Goal: Information Seeking & Learning: Learn about a topic

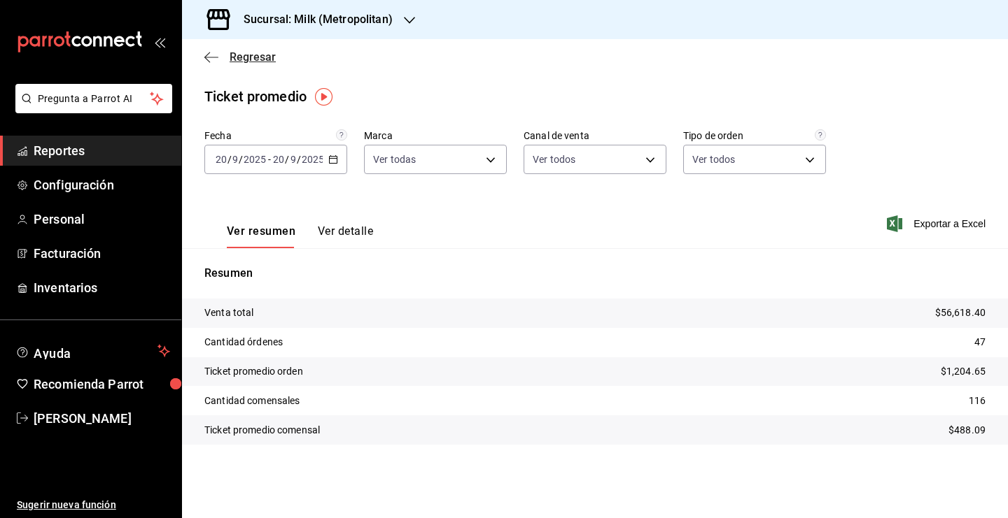
click at [269, 52] on span "Regresar" at bounding box center [253, 56] width 46 height 13
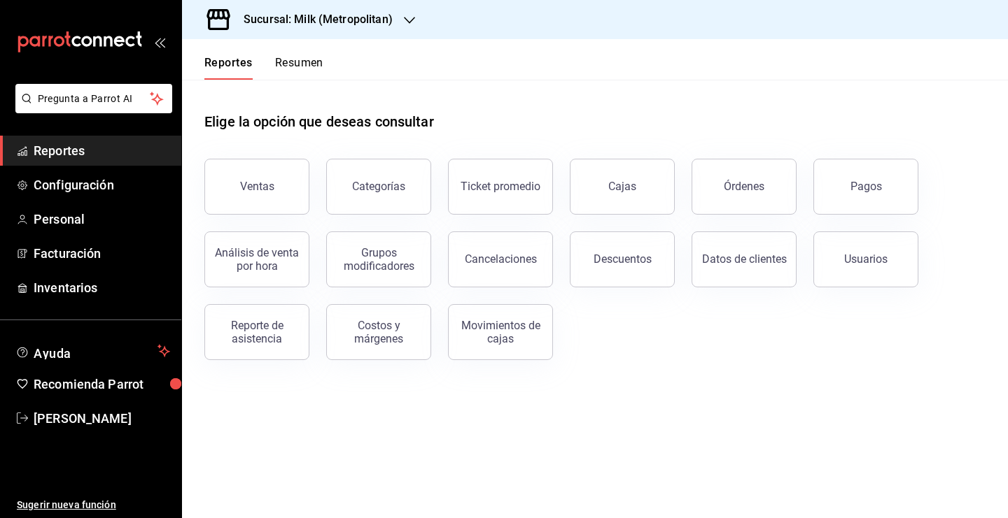
click at [287, 216] on div "Análisis de venta por hora" at bounding box center [249, 251] width 122 height 73
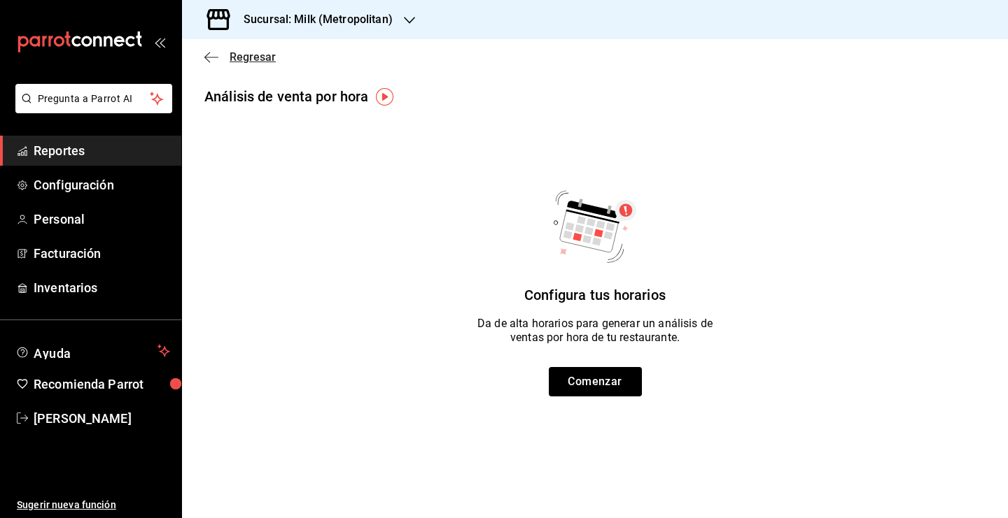
click at [255, 56] on span "Regresar" at bounding box center [253, 56] width 46 height 13
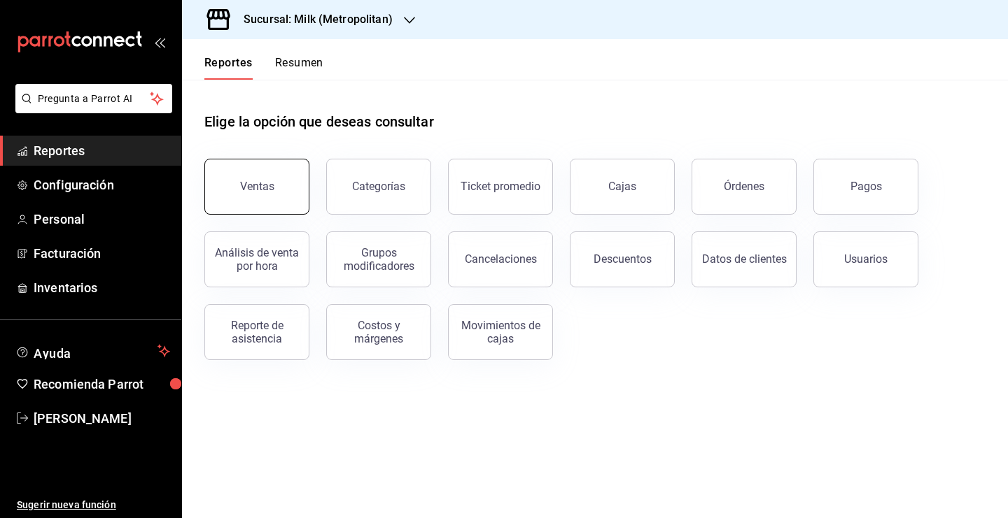
click at [244, 192] on div "Ventas" at bounding box center [257, 186] width 34 height 13
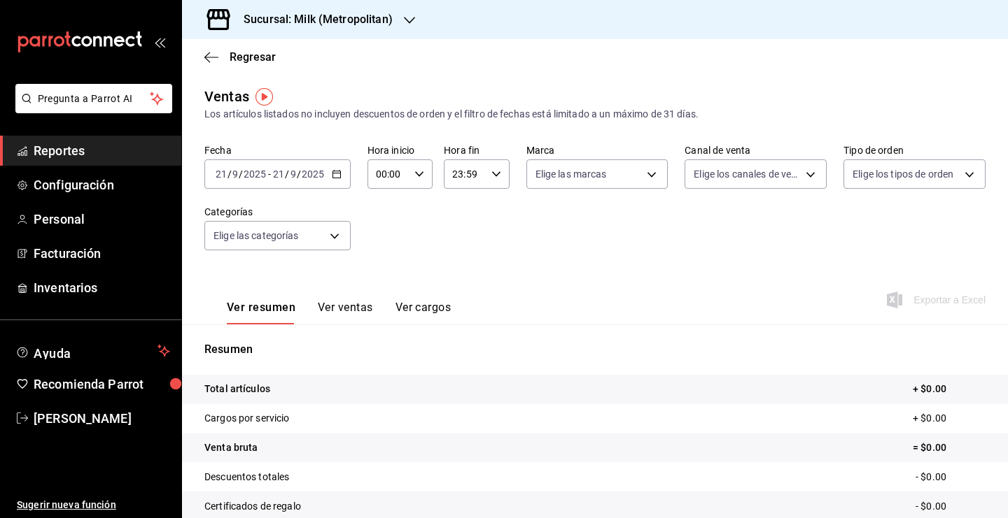
click at [346, 176] on div "[DATE] [DATE] - [DATE] [DATE]" at bounding box center [277, 174] width 146 height 29
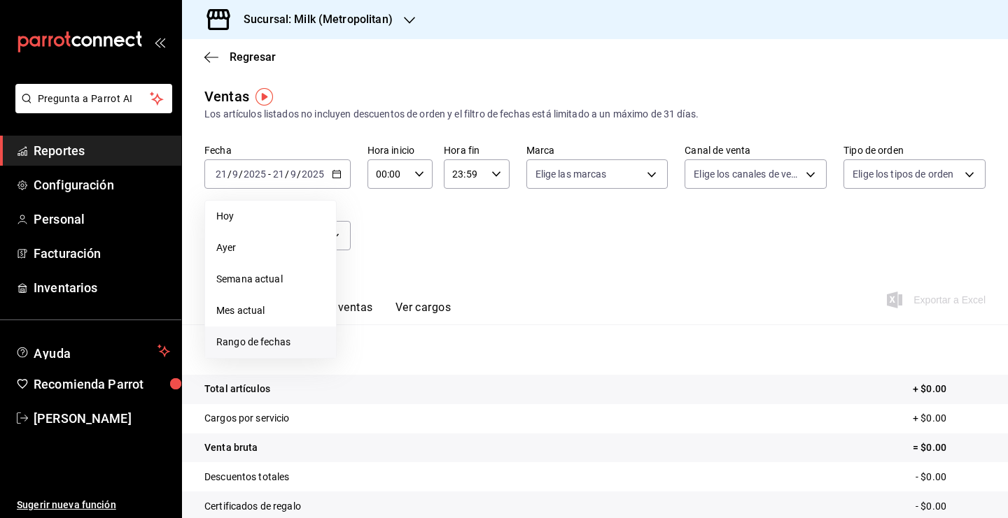
click at [270, 328] on li "Rango de fechas" at bounding box center [270, 342] width 131 height 31
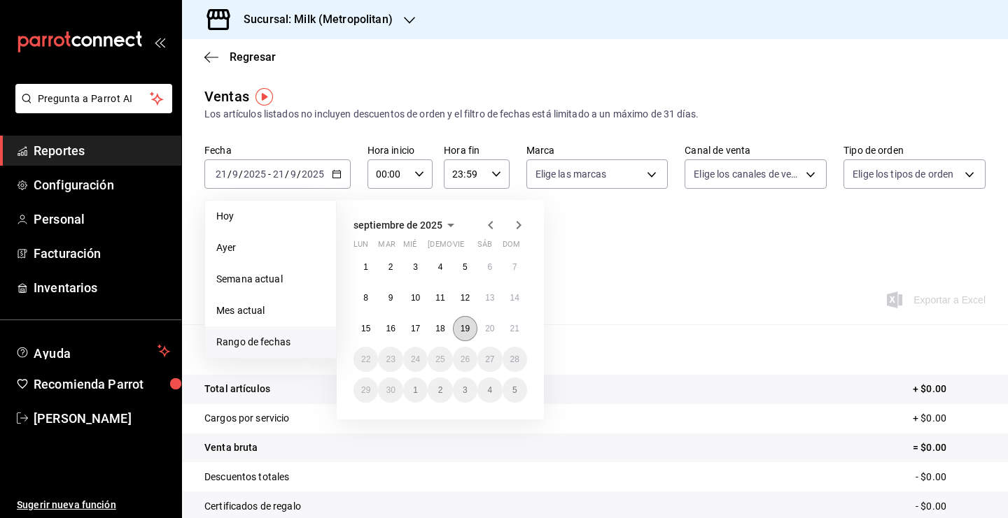
click at [459, 334] on button "19" at bounding box center [465, 328] width 24 height 25
click at [484, 339] on button "20" at bounding box center [489, 328] width 24 height 25
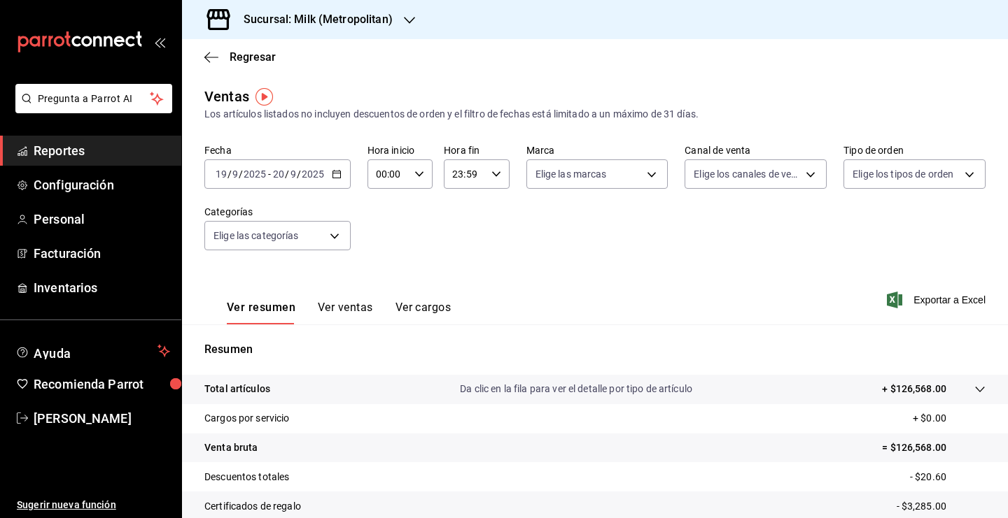
click at [418, 176] on \(Stroke\) "button" at bounding box center [419, 173] width 8 height 5
click at [387, 253] on span "05" at bounding box center [382, 246] width 10 height 11
type input "05:00"
click at [491, 174] on div at bounding box center [504, 259] width 1008 height 518
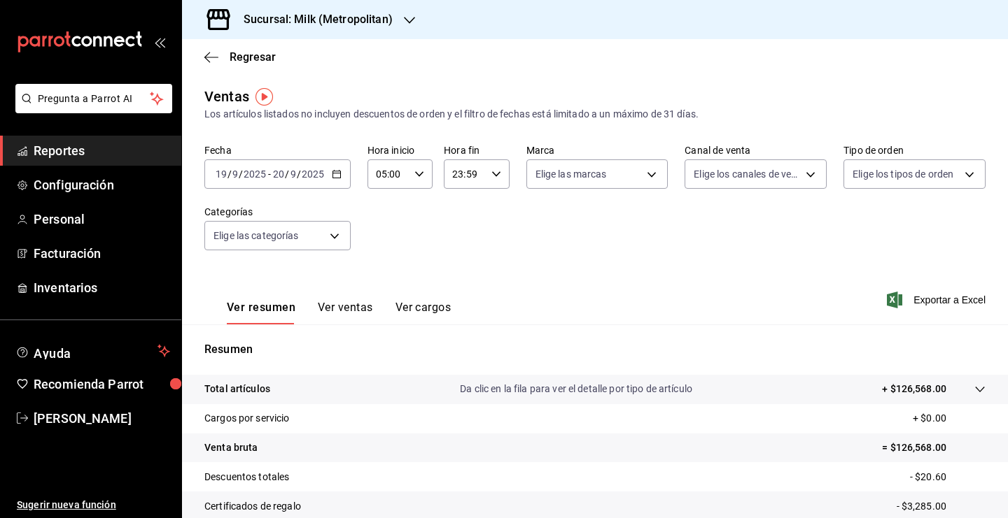
click at [492, 174] on icon "button" at bounding box center [496, 174] width 10 height 10
click at [453, 278] on button "04" at bounding box center [457, 266] width 27 height 28
type input "04:59"
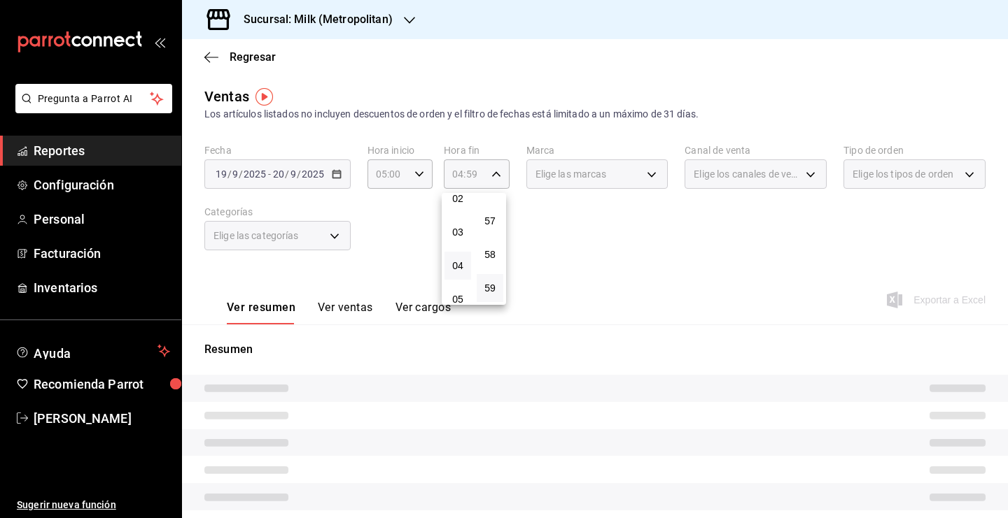
click at [612, 271] on div at bounding box center [504, 259] width 1008 height 518
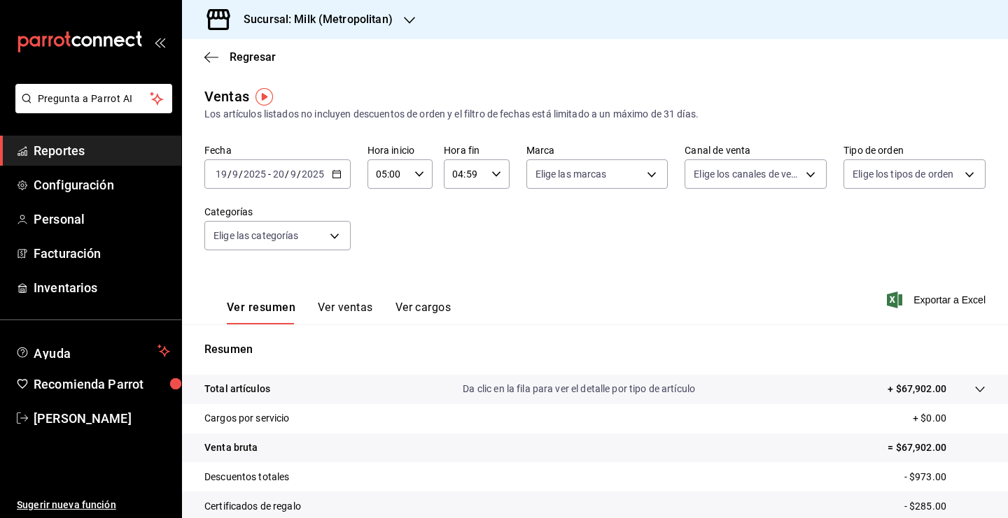
click at [967, 395] on div at bounding box center [965, 389] width 39 height 15
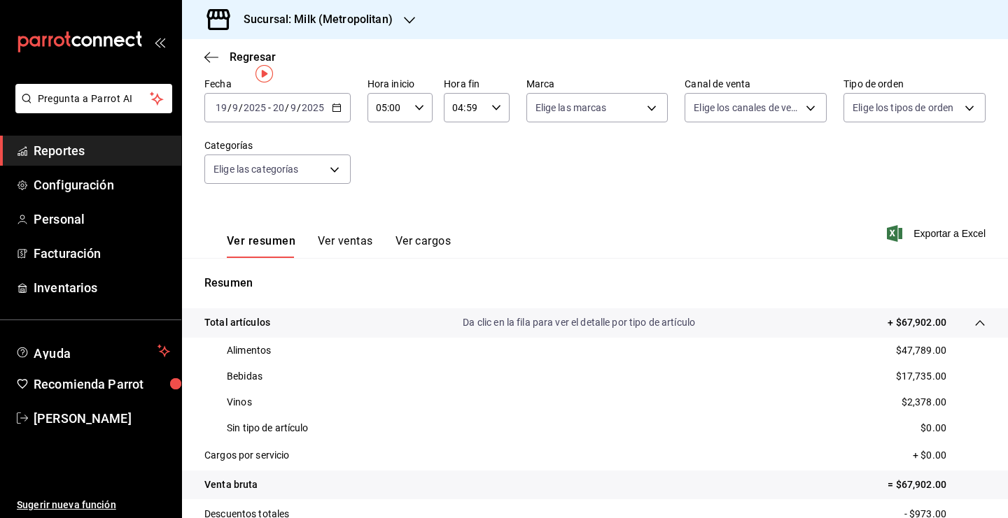
scroll to position [67, 0]
click at [337, 109] on icon "button" at bounding box center [337, 107] width 10 height 10
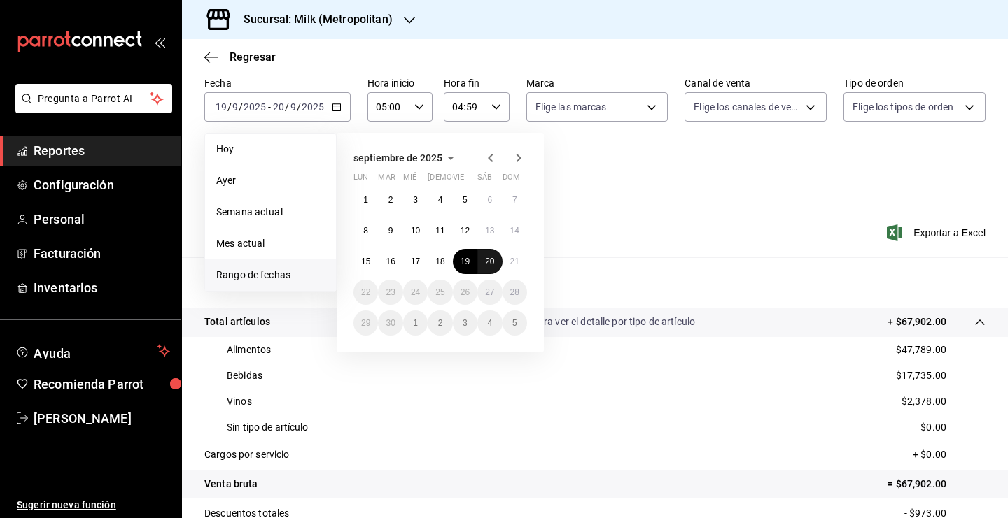
click at [485, 261] on abbr "20" at bounding box center [489, 262] width 9 height 10
click at [519, 267] on abbr "21" at bounding box center [514, 262] width 9 height 10
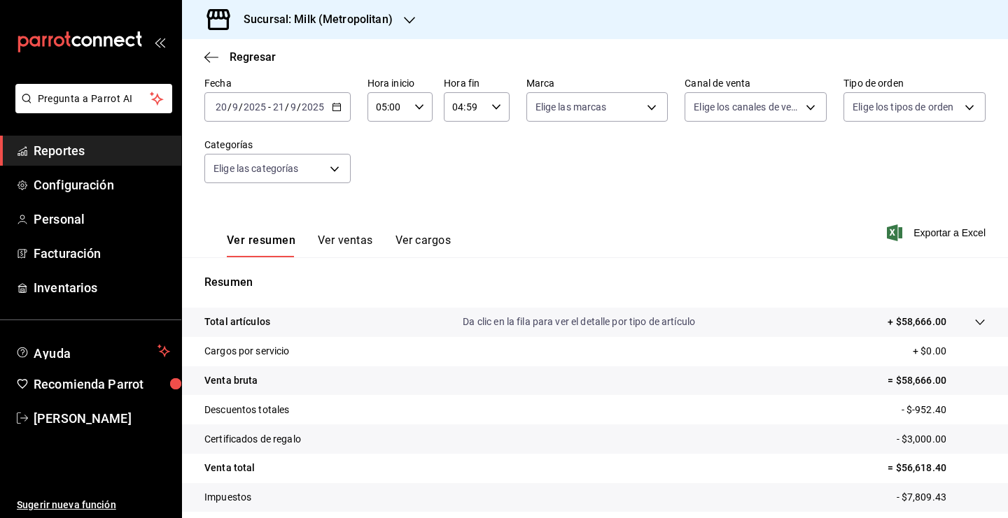
click at [961, 325] on div at bounding box center [965, 322] width 39 height 15
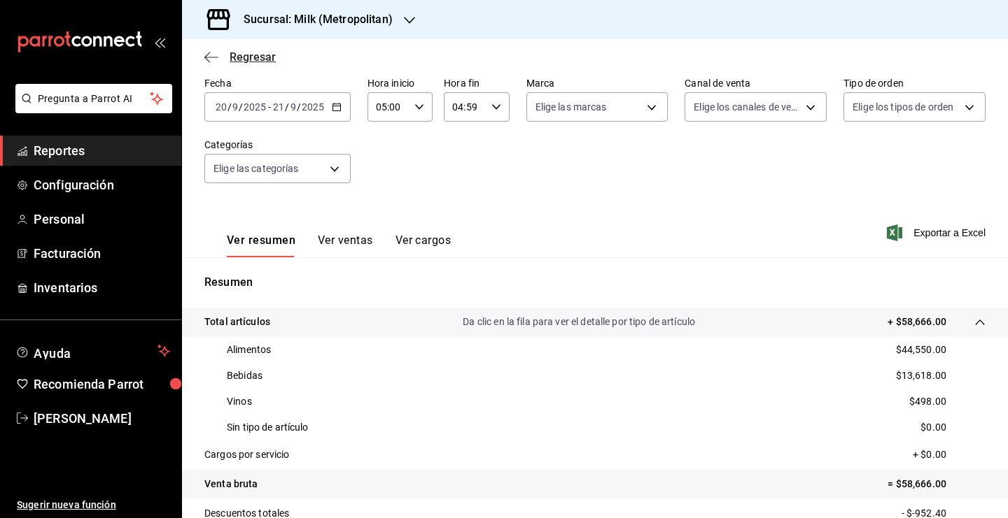
click at [261, 62] on span "Regresar" at bounding box center [253, 56] width 46 height 13
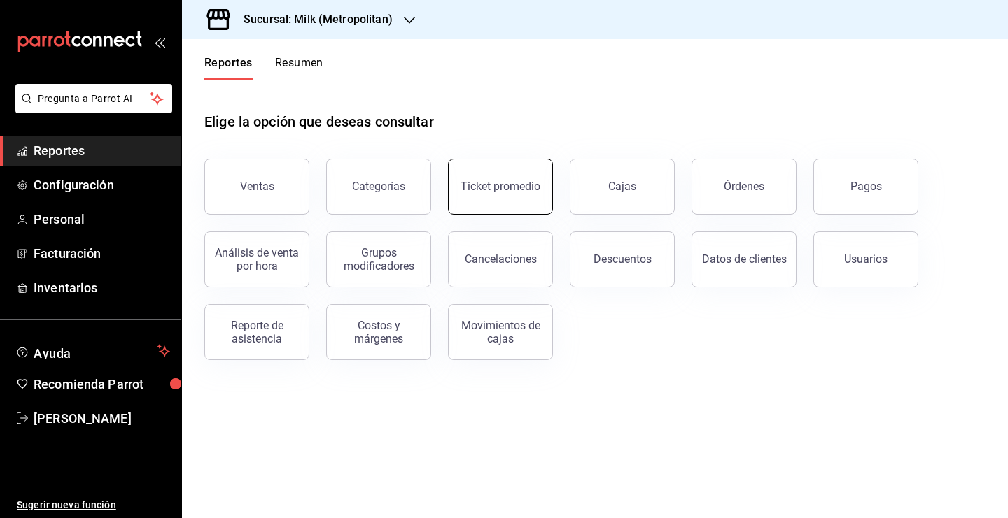
click at [542, 178] on button "Ticket promedio" at bounding box center [500, 187] width 105 height 56
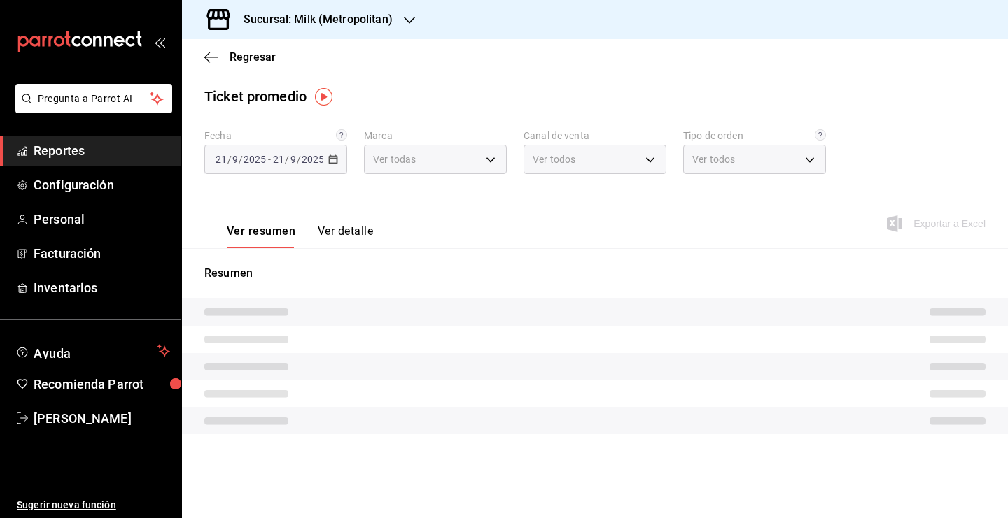
type input "57c9fc47-e65f-4221-a10c-96a6466a6251"
type input "PARROT,UBER_EATS,RAPPI,DIDI_FOOD,ONLINE"
type input "c6efb9bd-abd5-48a3-8783-83cc8f48df17,ac96d0b7-0302-404a-8271-ab3d4d47528d,08d44…"
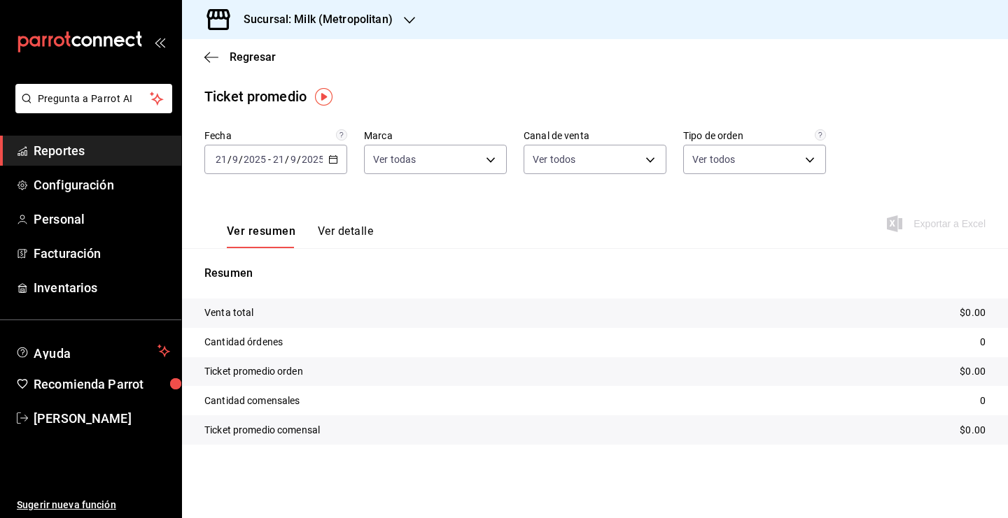
click at [330, 167] on div "[DATE] [DATE] - [DATE] [DATE]" at bounding box center [275, 159] width 143 height 29
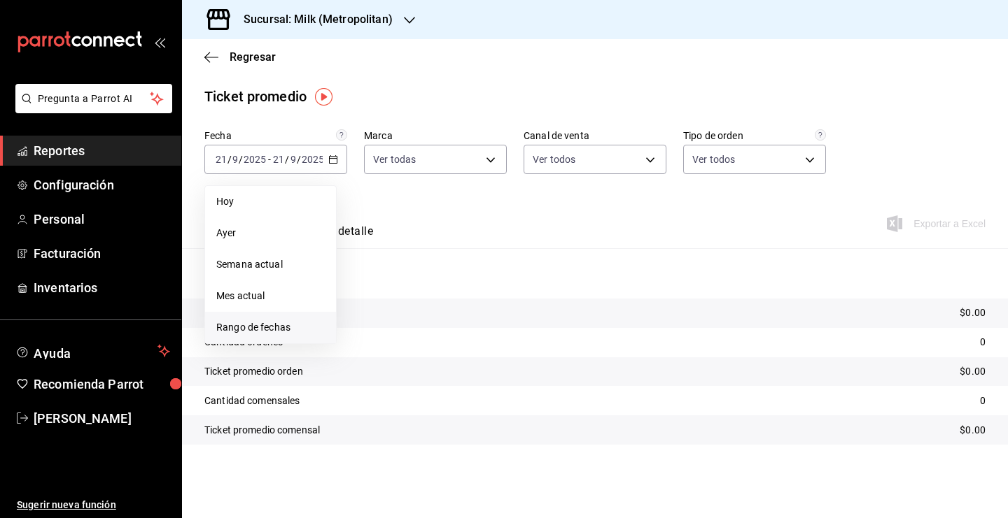
click at [261, 331] on span "Rango de fechas" at bounding box center [270, 327] width 108 height 15
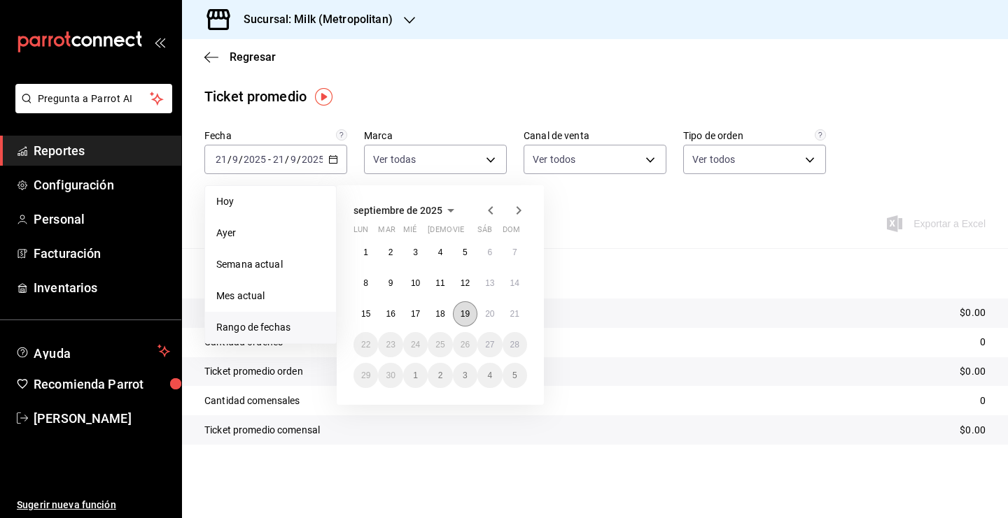
click at [459, 315] on button "19" at bounding box center [465, 314] width 24 height 25
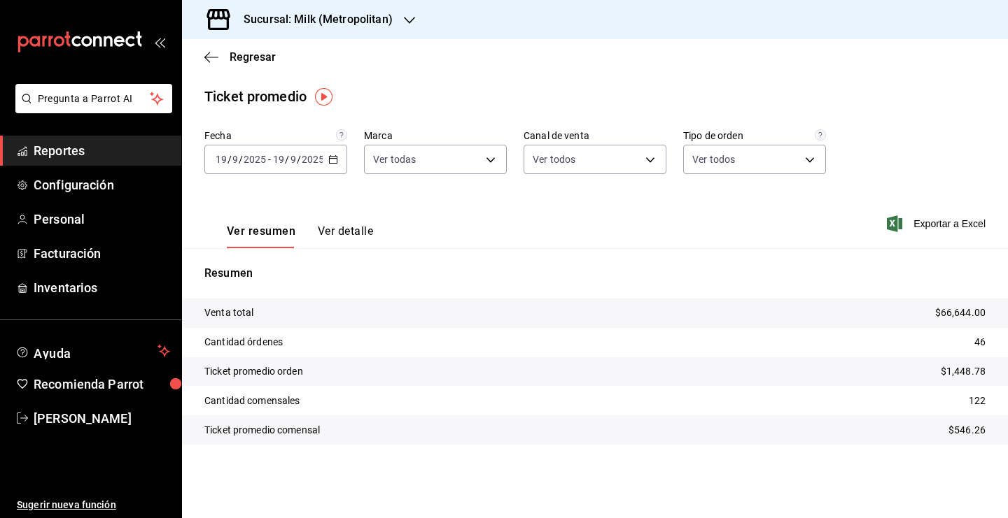
click at [334, 162] on icon "button" at bounding box center [333, 160] width 10 height 10
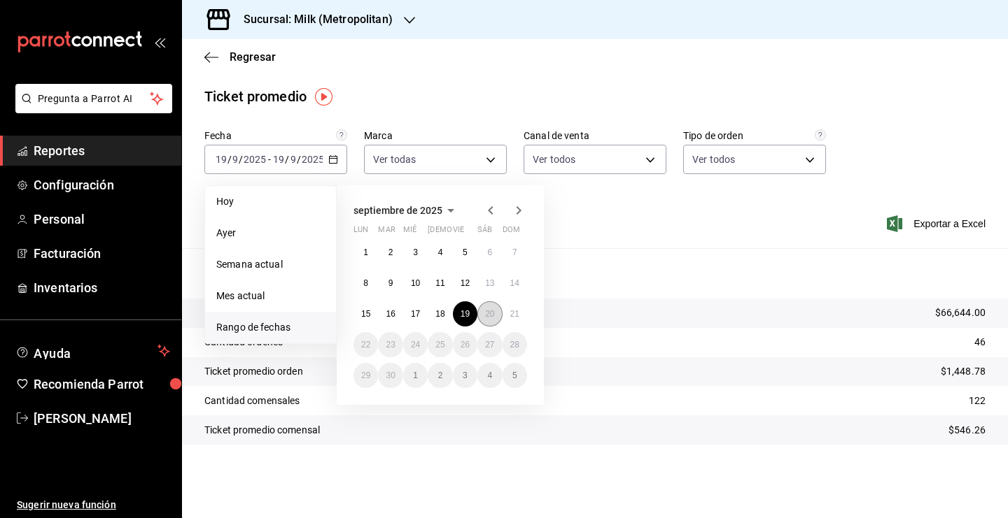
click at [498, 316] on button "20" at bounding box center [489, 314] width 24 height 25
